Goal: Entertainment & Leisure: Consume media (video, audio)

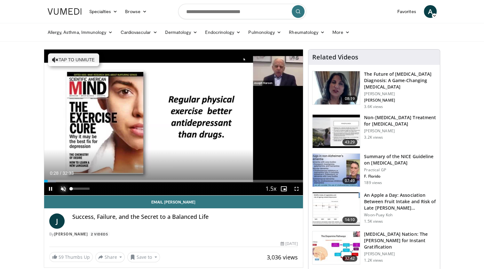
click at [64, 189] on span "Video Player" at bounding box center [63, 189] width 13 height 13
click at [52, 191] on span "Video Player" at bounding box center [50, 189] width 13 height 13
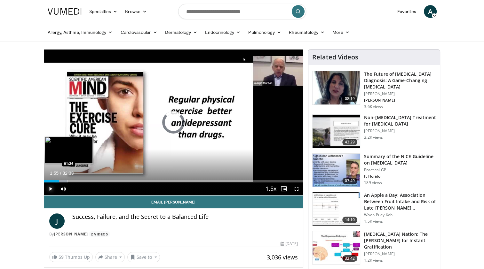
click at [56, 182] on div "Progress Bar" at bounding box center [56, 181] width 1 height 3
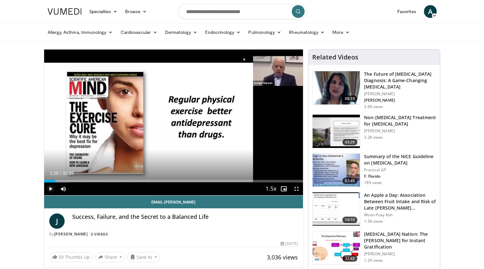
click at [52, 183] on span "Video Player" at bounding box center [50, 189] width 13 height 13
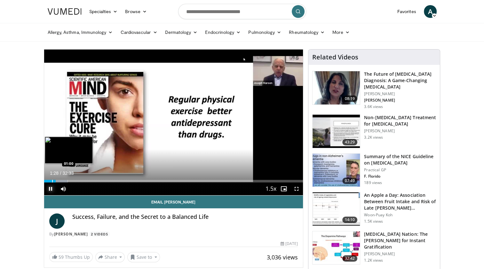
click at [52, 181] on div "Progress Bar" at bounding box center [52, 181] width 1 height 3
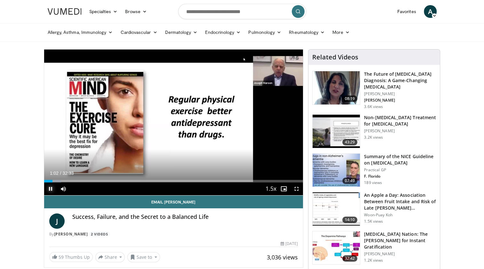
click at [49, 187] on span "Video Player" at bounding box center [50, 189] width 13 height 13
click at [51, 190] on span "Video Player" at bounding box center [50, 189] width 13 height 13
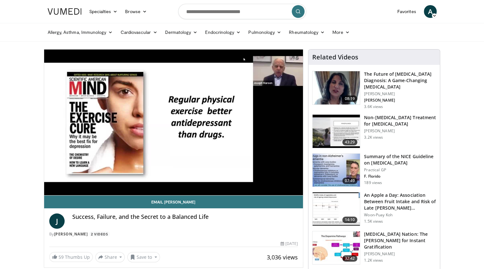
click at [51, 190] on video-js "**********" at bounding box center [173, 123] width 259 height 146
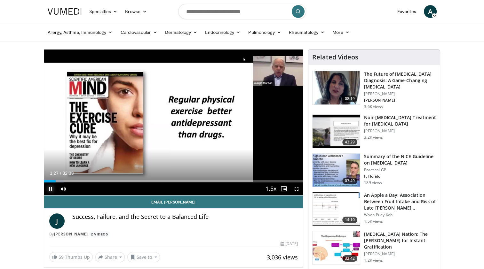
click at [47, 191] on span "Video Player" at bounding box center [50, 189] width 13 height 13
click at [47, 189] on span "Video Player" at bounding box center [50, 189] width 13 height 13
click at [51, 189] on span "Video Player" at bounding box center [50, 189] width 13 height 13
click at [51, 190] on span "Video Player" at bounding box center [50, 189] width 13 height 13
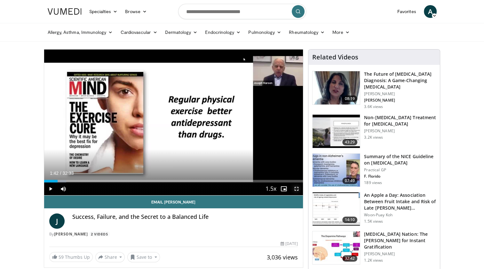
click at [297, 190] on span "Video Player" at bounding box center [296, 189] width 13 height 13
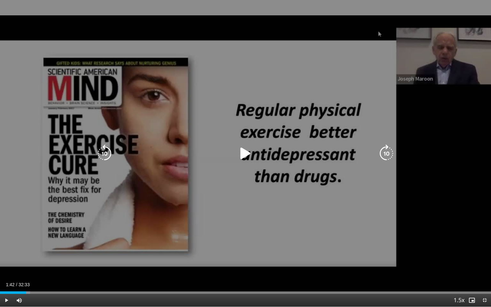
click at [218, 244] on div "10 seconds Tap to unmute" at bounding box center [245, 153] width 491 height 307
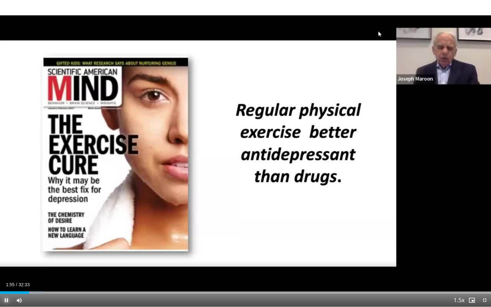
click at [6, 269] on span "Video Player" at bounding box center [6, 300] width 13 height 13
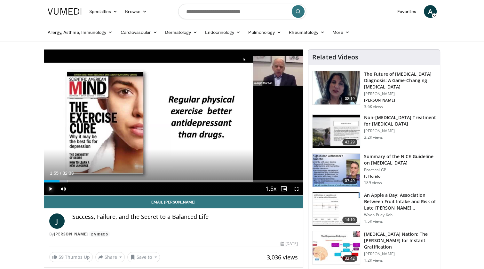
click at [48, 189] on span "Video Player" at bounding box center [50, 189] width 13 height 13
click at [50, 192] on span "Video Player" at bounding box center [50, 189] width 13 height 13
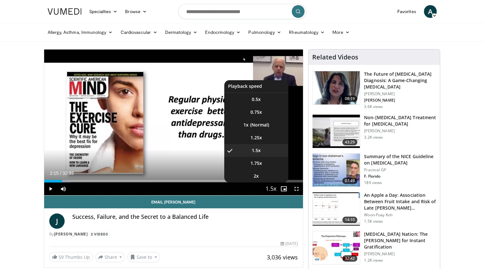
click at [269, 189] on span "Video Player" at bounding box center [271, 189] width 9 height 13
click at [256, 126] on li "1x" at bounding box center [256, 125] width 64 height 13
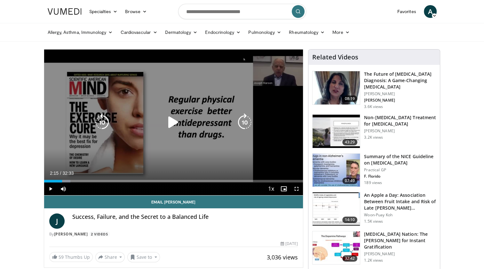
click at [102, 124] on icon "Video Player" at bounding box center [102, 123] width 18 height 18
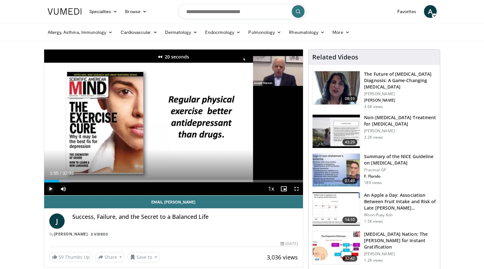
click at [47, 190] on span "Video Player" at bounding box center [50, 189] width 13 height 13
click at [50, 189] on span "Video Player" at bounding box center [50, 189] width 13 height 13
click at [52, 187] on span "Video Player" at bounding box center [50, 189] width 13 height 13
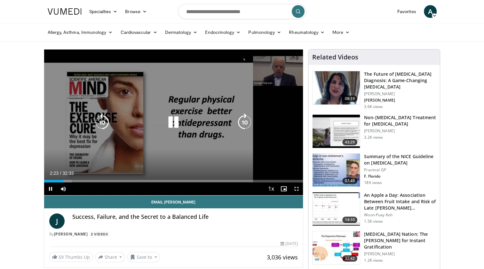
click at [101, 121] on icon "Video Player" at bounding box center [102, 123] width 18 height 18
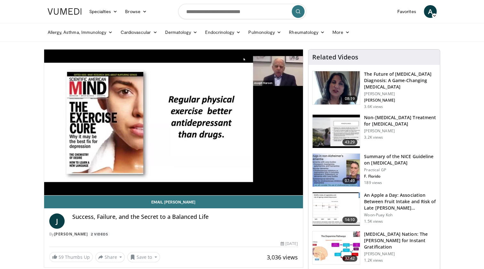
click at [101, 121] on div "20 seconds Tap to unmute" at bounding box center [173, 123] width 259 height 146
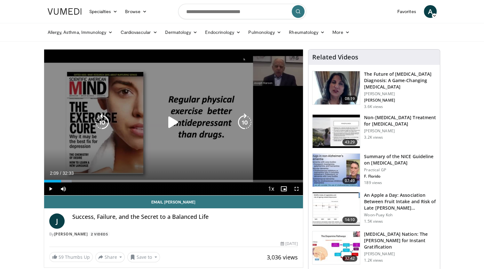
click at [171, 120] on icon "Video Player" at bounding box center [173, 123] width 18 height 18
click at [173, 122] on icon "Video Player" at bounding box center [173, 123] width 18 height 18
click at [103, 125] on icon "Video Player" at bounding box center [102, 123] width 18 height 18
click at [173, 126] on icon "Video Player" at bounding box center [173, 123] width 18 height 18
click at [174, 124] on icon "Video Player" at bounding box center [173, 123] width 18 height 18
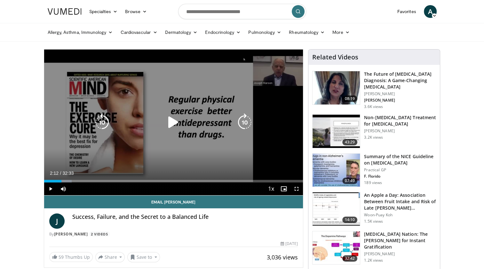
click at [172, 119] on icon "Video Player" at bounding box center [173, 123] width 18 height 18
click at [102, 121] on icon "Video Player" at bounding box center [102, 123] width 18 height 18
click at [170, 125] on icon "Video Player" at bounding box center [173, 123] width 18 height 18
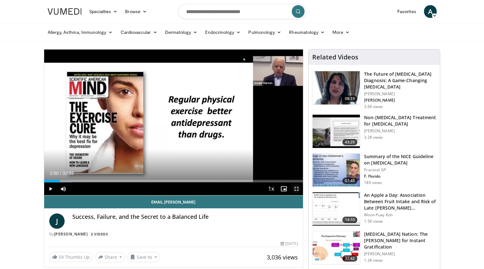
click at [299, 189] on span "Video Player" at bounding box center [296, 189] width 13 height 13
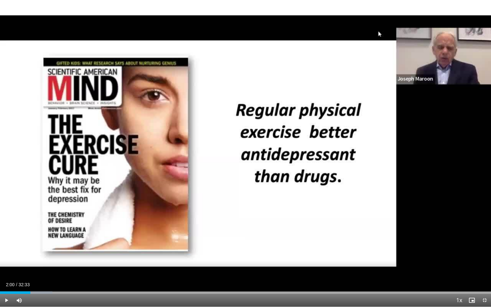
drag, startPoint x: 426, startPoint y: 58, endPoint x: 364, endPoint y: 207, distance: 161.0
click at [364, 207] on div "20 seconds Tap to unmute" at bounding box center [245, 153] width 491 height 307
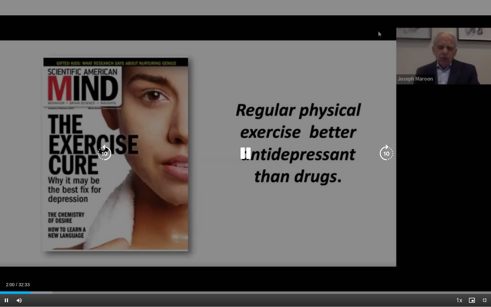
click at [314, 224] on div "20 seconds Tap to unmute" at bounding box center [245, 153] width 491 height 307
click at [249, 157] on icon "Video Player" at bounding box center [246, 154] width 18 height 18
click at [246, 154] on icon "Video Player" at bounding box center [246, 154] width 18 height 18
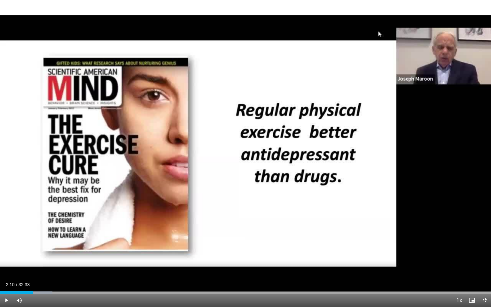
click at [246, 154] on div "20 seconds Tap to unmute" at bounding box center [245, 153] width 491 height 307
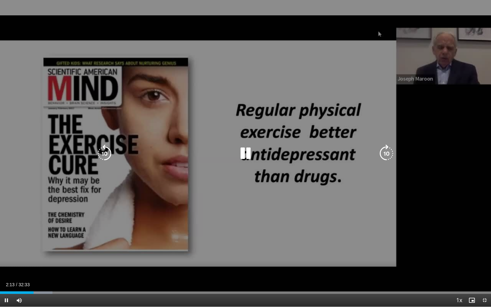
click at [111, 156] on icon "Video Player" at bounding box center [105, 154] width 18 height 18
click at [248, 157] on icon "Video Player" at bounding box center [246, 154] width 18 height 18
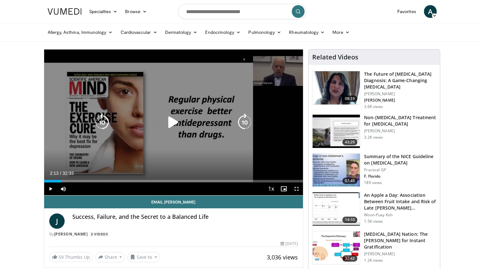
click at [176, 122] on icon "Video Player" at bounding box center [173, 123] width 18 height 18
click at [109, 125] on icon "Video Player" at bounding box center [102, 123] width 18 height 18
click at [102, 125] on icon "Video Player" at bounding box center [102, 123] width 18 height 18
click at [175, 123] on icon "Video Player" at bounding box center [173, 123] width 18 height 18
click at [166, 126] on icon "Video Player" at bounding box center [173, 123] width 18 height 18
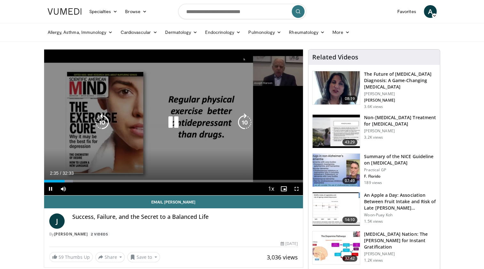
click at [169, 125] on icon "Video Player" at bounding box center [173, 123] width 18 height 18
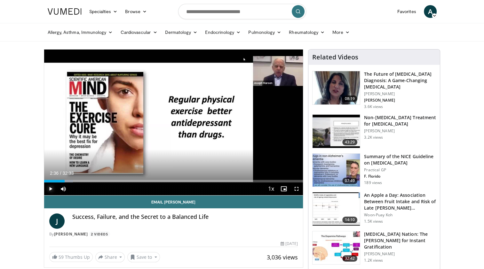
click at [50, 191] on span "Video Player" at bounding box center [50, 189] width 13 height 13
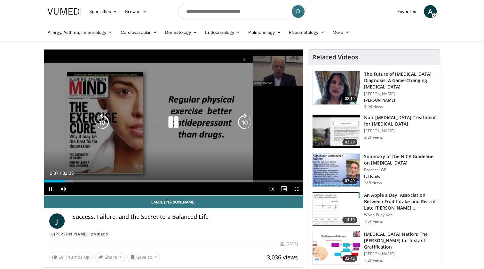
click at [102, 117] on icon "Video Player" at bounding box center [102, 123] width 18 height 18
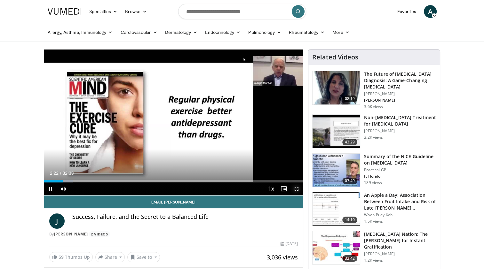
click at [295, 190] on span "Video Player" at bounding box center [296, 189] width 13 height 13
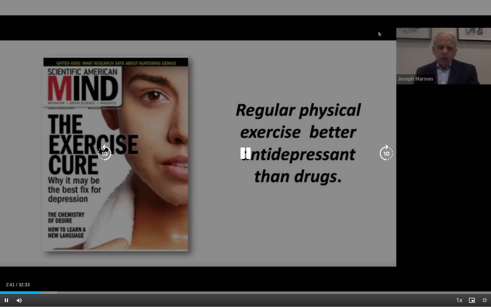
click at [243, 156] on icon "Video Player" at bounding box center [246, 154] width 18 height 18
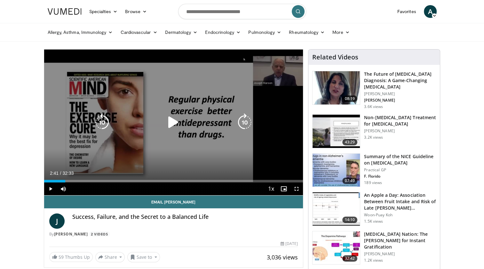
click at [100, 121] on icon "Video Player" at bounding box center [102, 123] width 18 height 18
click at [175, 123] on icon "Video Player" at bounding box center [173, 123] width 18 height 18
click at [99, 121] on icon "Video Player" at bounding box center [102, 123] width 18 height 18
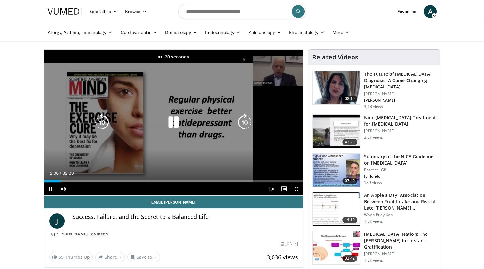
click at [99, 121] on icon "Video Player" at bounding box center [102, 123] width 18 height 18
click at [243, 120] on icon "Video Player" at bounding box center [245, 123] width 18 height 18
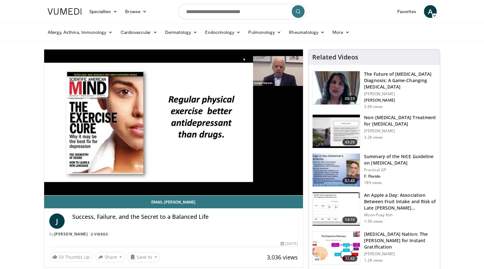
click at [243, 120] on div "10 seconds Tap to unmute" at bounding box center [173, 123] width 259 height 146
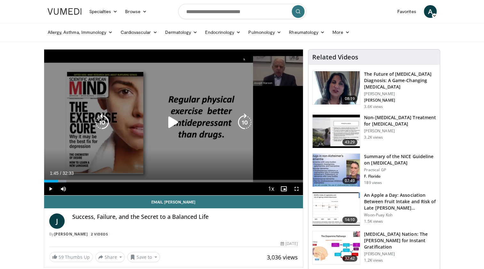
click at [242, 118] on icon "Video Player" at bounding box center [245, 123] width 18 height 18
click at [167, 126] on icon "Video Player" at bounding box center [173, 123] width 18 height 18
click at [173, 122] on icon "Video Player" at bounding box center [173, 123] width 18 height 18
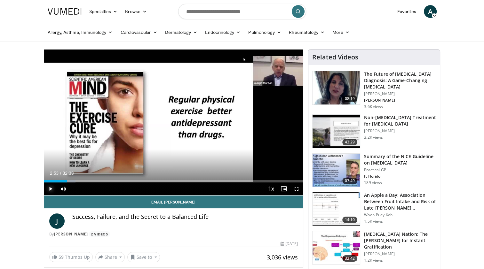
click at [50, 189] on span "Video Player" at bounding box center [50, 189] width 13 height 13
click at [50, 192] on span "Video Player" at bounding box center [50, 189] width 13 height 13
click at [50, 189] on span "Video Player" at bounding box center [50, 189] width 13 height 13
click at [52, 188] on span "Video Player" at bounding box center [50, 189] width 13 height 13
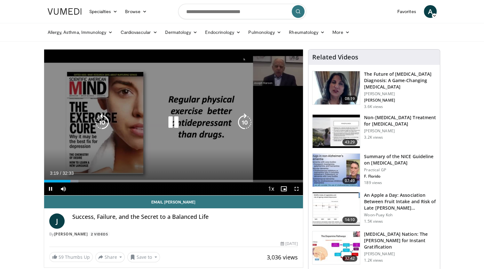
click at [102, 124] on icon "Video Player" at bounding box center [102, 123] width 18 height 18
click at [102, 121] on icon "Video Player" at bounding box center [102, 123] width 18 height 18
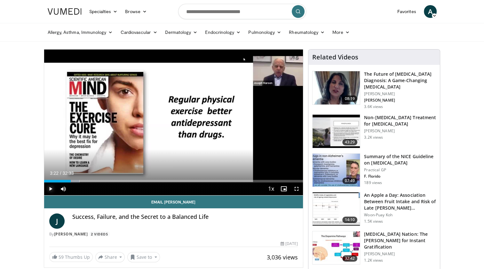
click at [50, 189] on span "Video Player" at bounding box center [50, 189] width 13 height 13
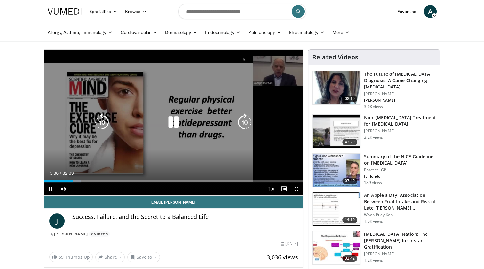
click at [243, 121] on icon "Video Player" at bounding box center [245, 123] width 18 height 18
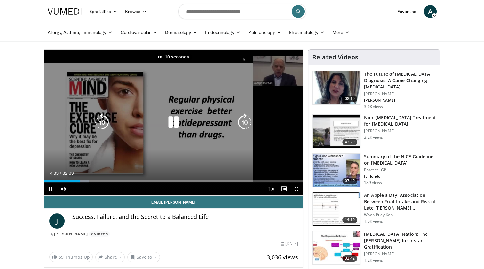
click at [243, 121] on icon "Video Player" at bounding box center [245, 123] width 18 height 18
click at [174, 122] on icon "Video Player" at bounding box center [173, 123] width 18 height 18
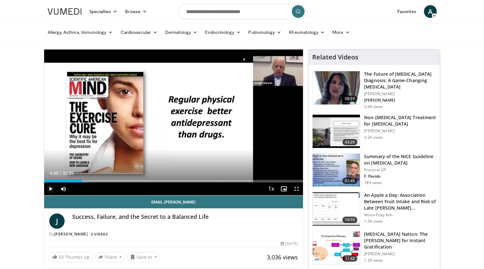
click at [50, 191] on span "Video Player" at bounding box center [50, 189] width 13 height 13
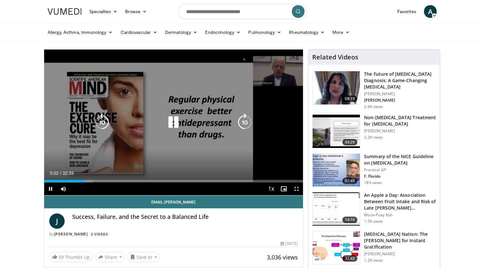
click at [248, 121] on icon "Video Player" at bounding box center [245, 123] width 18 height 18
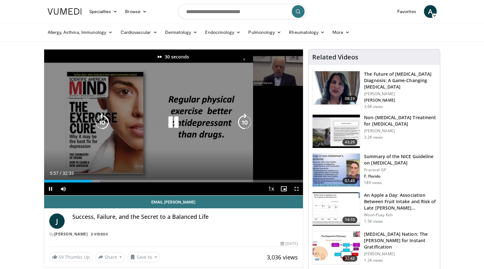
click at [248, 121] on icon "Video Player" at bounding box center [245, 123] width 18 height 18
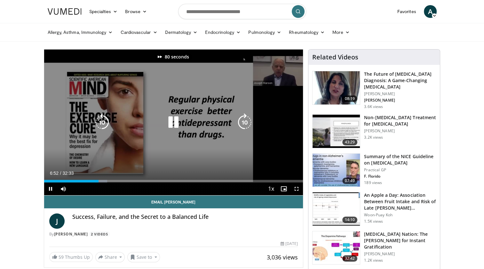
click at [248, 121] on icon "Video Player" at bounding box center [245, 123] width 18 height 18
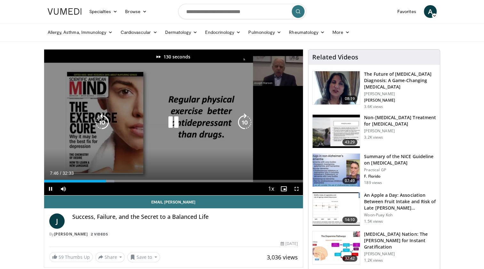
click at [248, 121] on icon "Video Player" at bounding box center [245, 123] width 18 height 18
click at [174, 124] on icon "Video Player" at bounding box center [173, 123] width 18 height 18
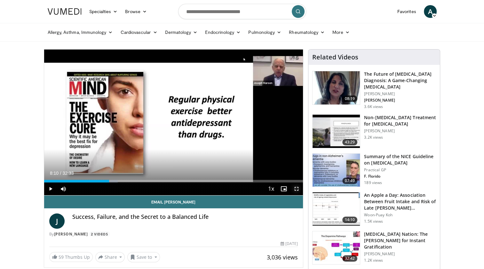
click at [299, 189] on span "Video Player" at bounding box center [296, 189] width 13 height 13
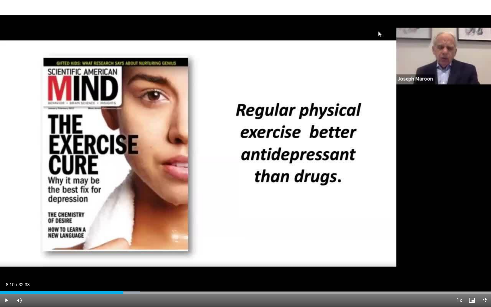
click at [280, 269] on div "Current Time 8:10 / Duration 32:33" at bounding box center [245, 285] width 491 height 6
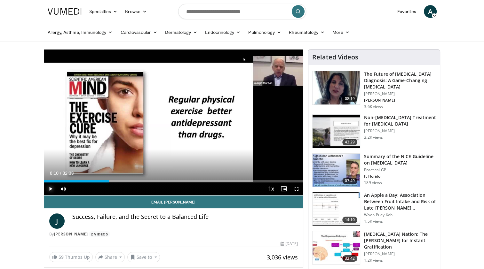
click at [51, 190] on span "Video Player" at bounding box center [50, 189] width 13 height 13
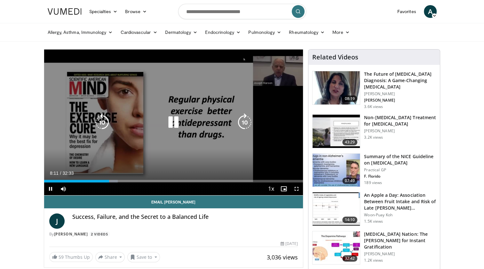
click at [248, 124] on icon "Video Player" at bounding box center [245, 123] width 18 height 18
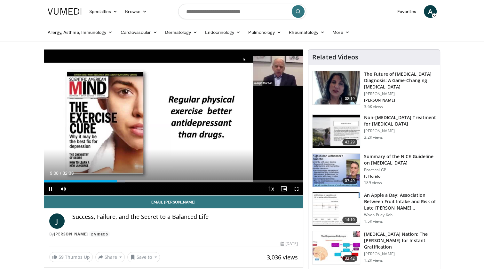
click at [59, 174] on div "Current Time 9:08 / Duration 32:33" at bounding box center [173, 174] width 259 height 6
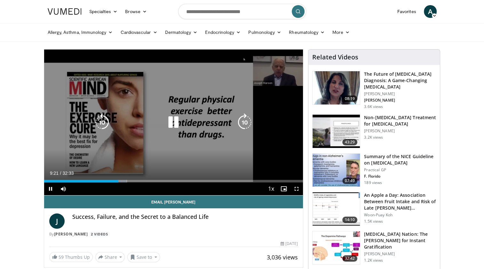
click at [101, 119] on icon "Video Player" at bounding box center [102, 123] width 18 height 18
click at [174, 121] on icon "Video Player" at bounding box center [173, 123] width 18 height 18
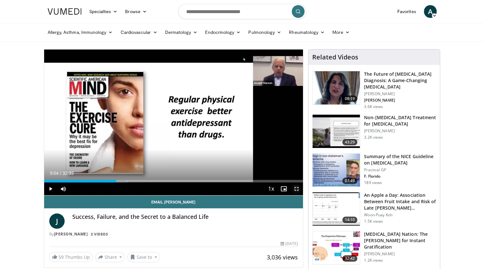
click at [297, 190] on span "Video Player" at bounding box center [296, 189] width 13 height 13
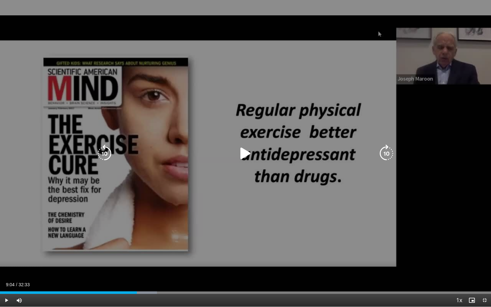
click at [27, 252] on div "20 seconds Tap to unmute" at bounding box center [245, 153] width 491 height 307
click at [102, 152] on icon "Video Player" at bounding box center [105, 154] width 18 height 18
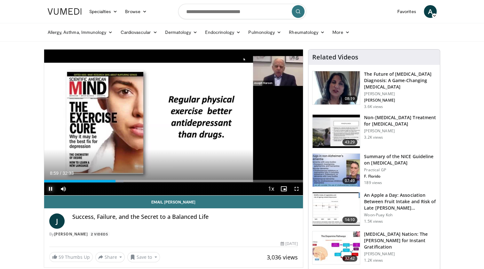
click at [47, 188] on span "Video Player" at bounding box center [50, 189] width 13 height 13
click at [48, 188] on span "Video Player" at bounding box center [50, 189] width 13 height 13
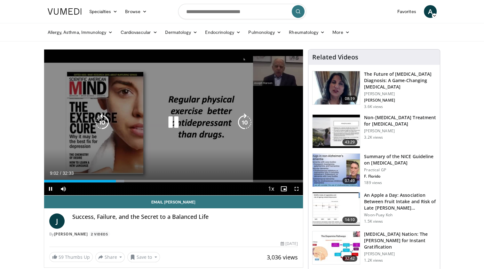
click at [246, 122] on icon "Video Player" at bounding box center [245, 123] width 18 height 18
click at [244, 119] on icon "Video Player" at bounding box center [245, 123] width 18 height 18
click at [243, 124] on icon "Video Player" at bounding box center [245, 123] width 18 height 18
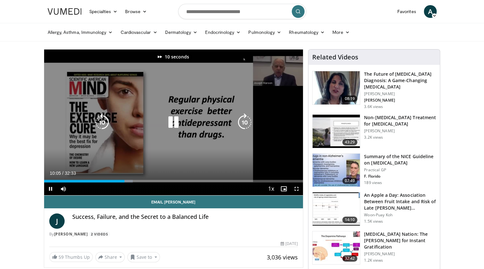
click at [243, 124] on icon "Video Player" at bounding box center [245, 123] width 18 height 18
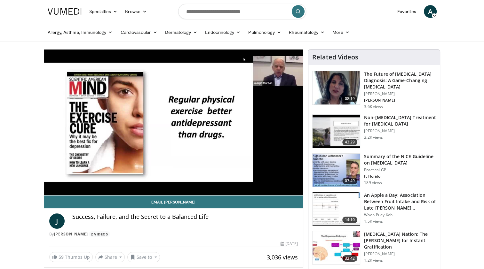
click at [243, 124] on div "30 seconds Tap to unmute" at bounding box center [173, 123] width 259 height 146
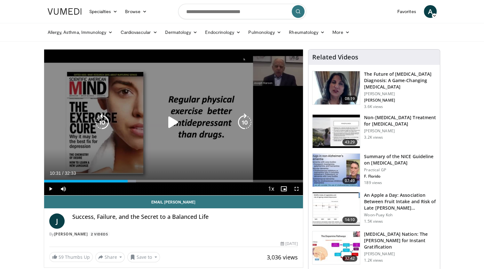
click at [243, 123] on icon "Video Player" at bounding box center [245, 123] width 18 height 18
click at [173, 122] on icon "Video Player" at bounding box center [173, 123] width 18 height 18
click at [244, 124] on icon "Video Player" at bounding box center [245, 123] width 18 height 18
click at [245, 123] on icon "Video Player" at bounding box center [245, 123] width 18 height 18
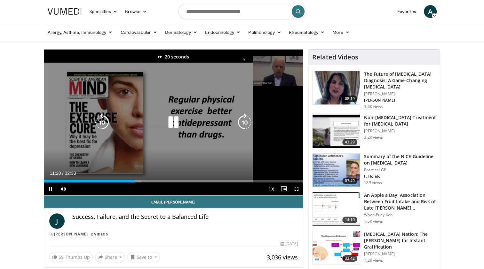
click at [245, 123] on icon "Video Player" at bounding box center [245, 123] width 18 height 18
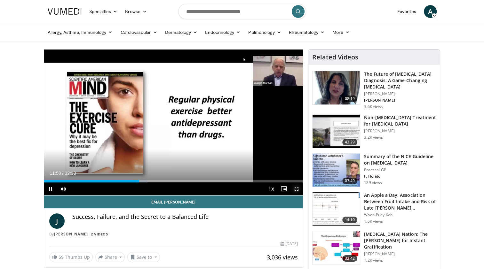
click at [298, 189] on span "Video Player" at bounding box center [296, 189] width 13 height 13
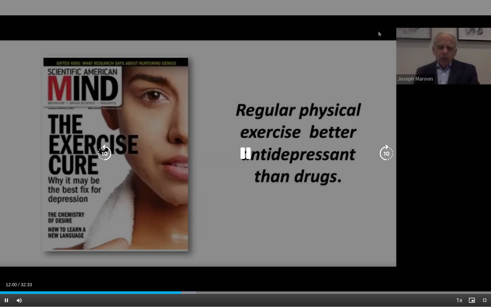
click at [289, 253] on div "50 seconds Tap to unmute" at bounding box center [245, 153] width 491 height 307
click at [383, 155] on icon "Video Player" at bounding box center [387, 154] width 18 height 18
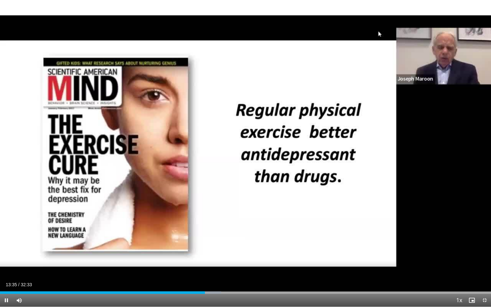
click at [383, 155] on div "30 seconds Tap to unmute" at bounding box center [245, 153] width 491 height 307
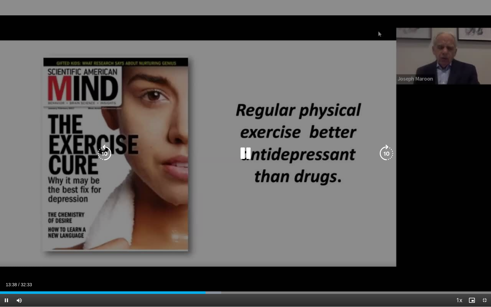
click at [386, 150] on icon "Video Player" at bounding box center [387, 154] width 18 height 18
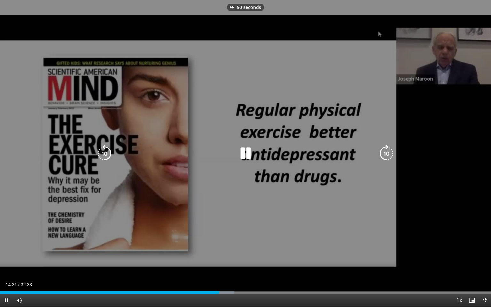
click at [246, 154] on icon "Video Player" at bounding box center [246, 154] width 18 height 18
